Goal: Task Accomplishment & Management: Use online tool/utility

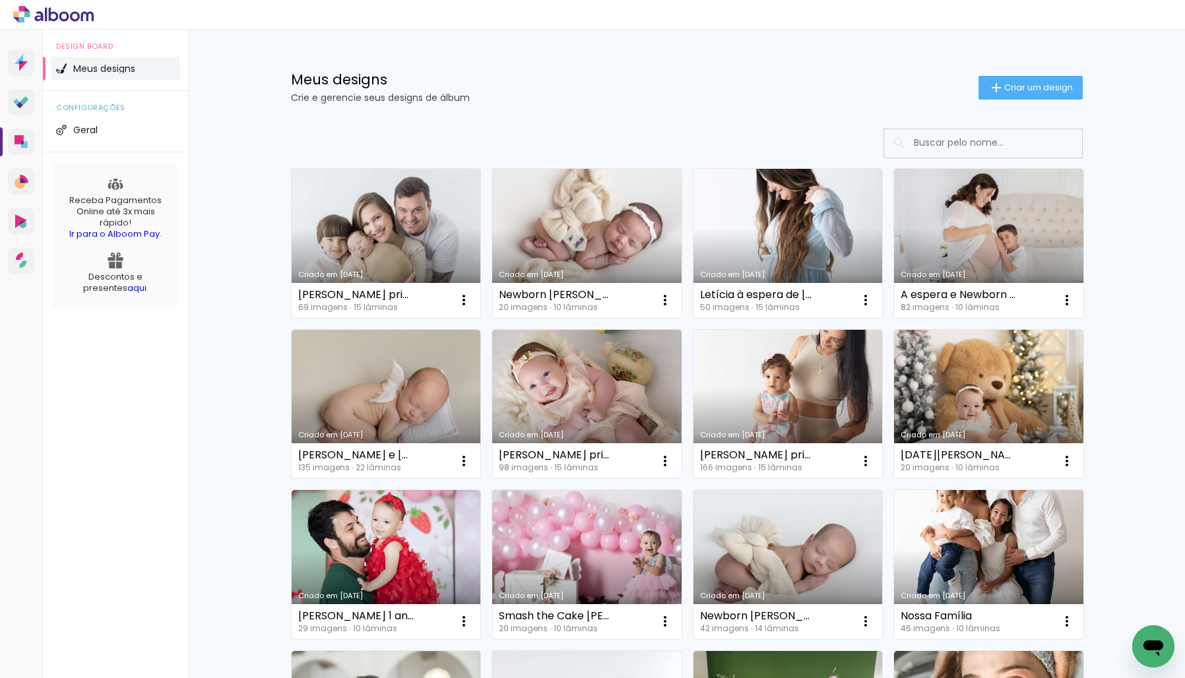
click at [790, 253] on link "Criado em [DATE]" at bounding box center [787, 243] width 189 height 149
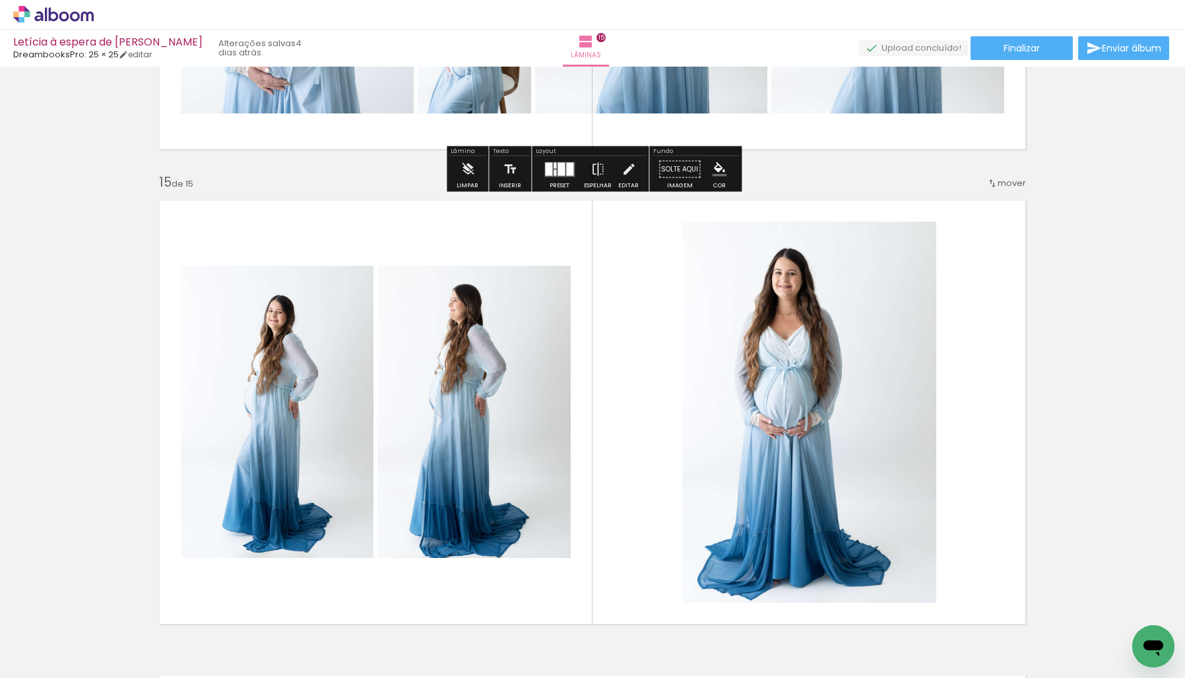
scroll to position [6551, 0]
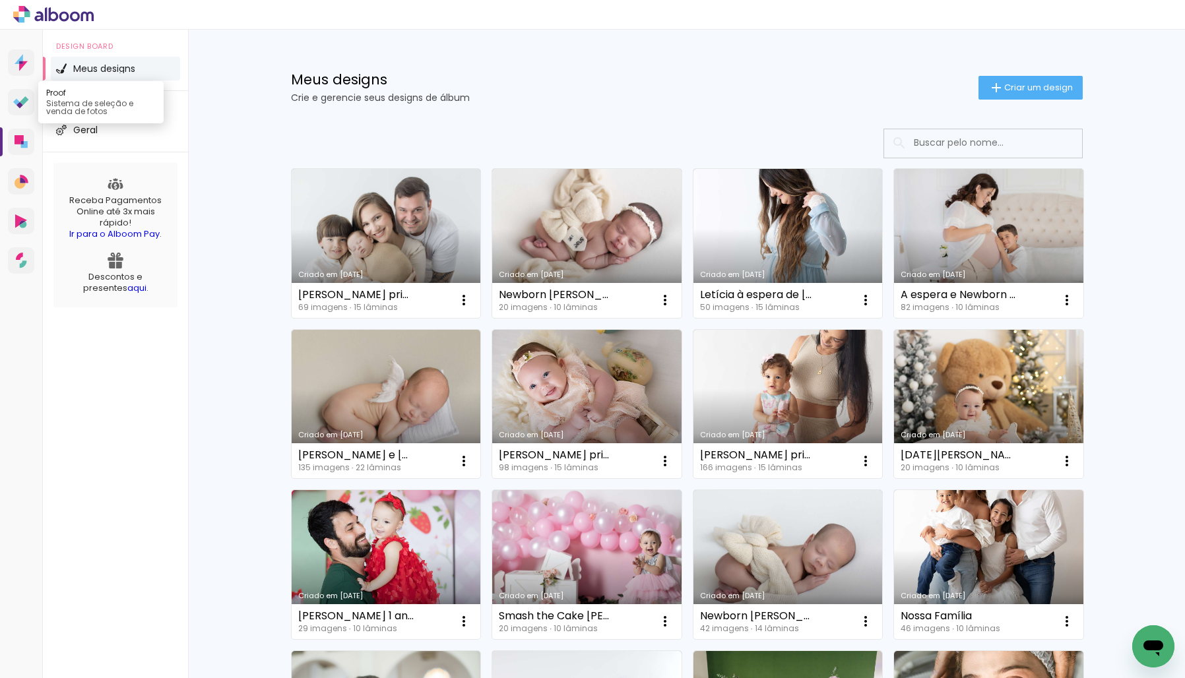
click at [16, 103] on icon at bounding box center [16, 101] width 7 height 7
